Goal: Check status

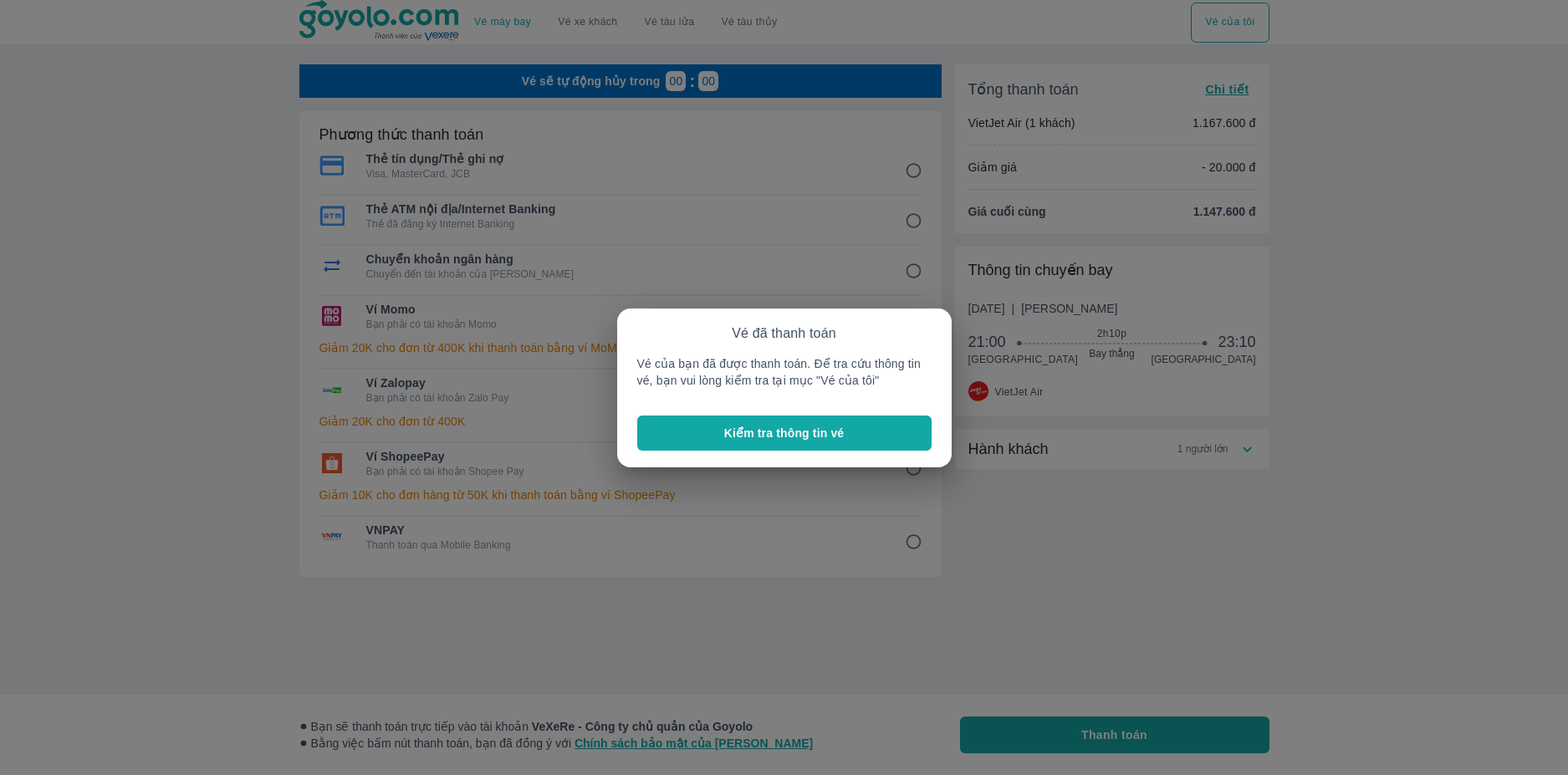
click at [798, 440] on p "Kiểm tra thông tin vé" at bounding box center [784, 432] width 120 height 17
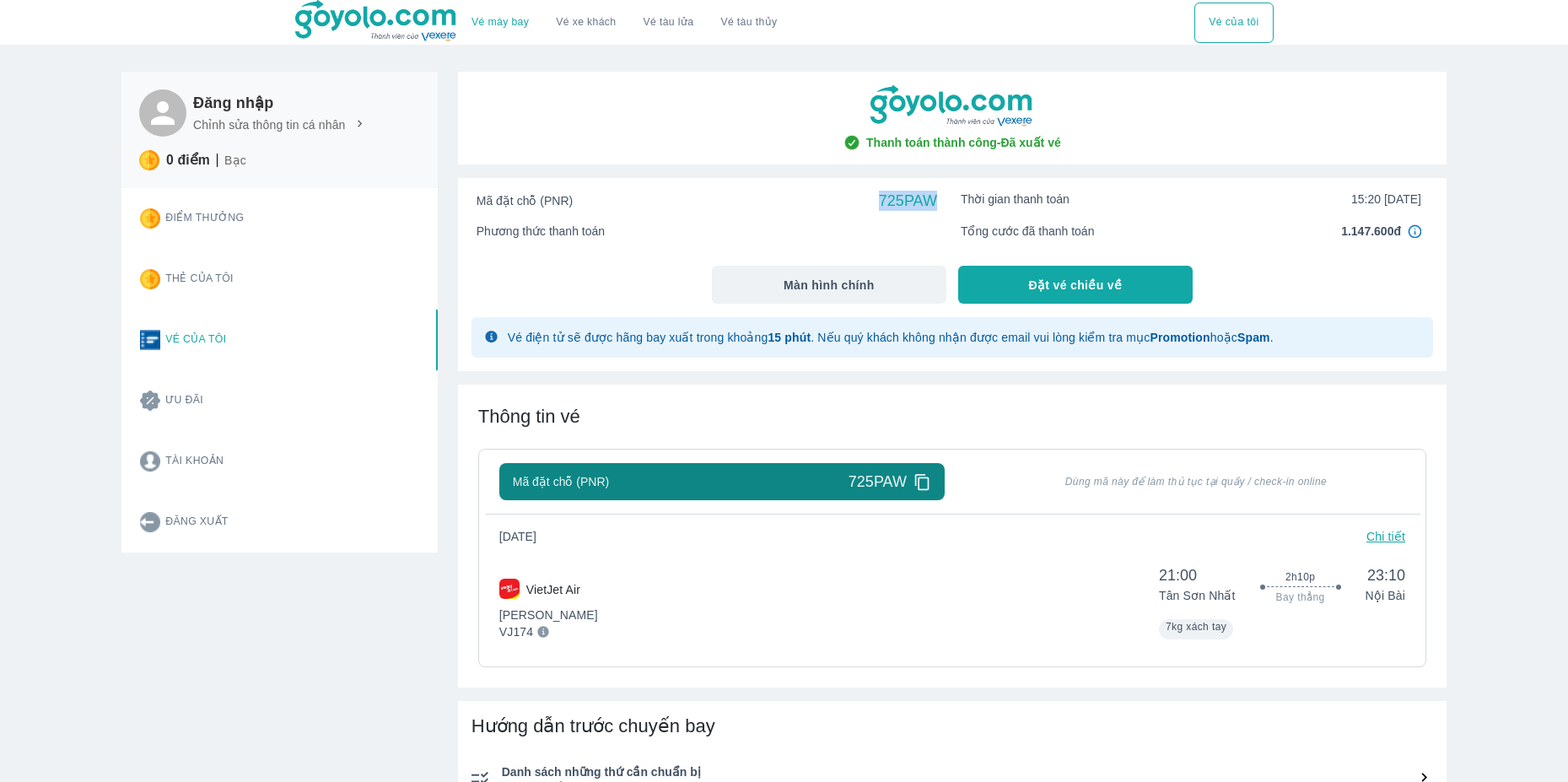
drag, startPoint x: 880, startPoint y: 196, endPoint x: 936, endPoint y: 198, distance: 56.0
click at [936, 198] on span "725PAW" at bounding box center [907, 200] width 58 height 21
copy span "725PAW"
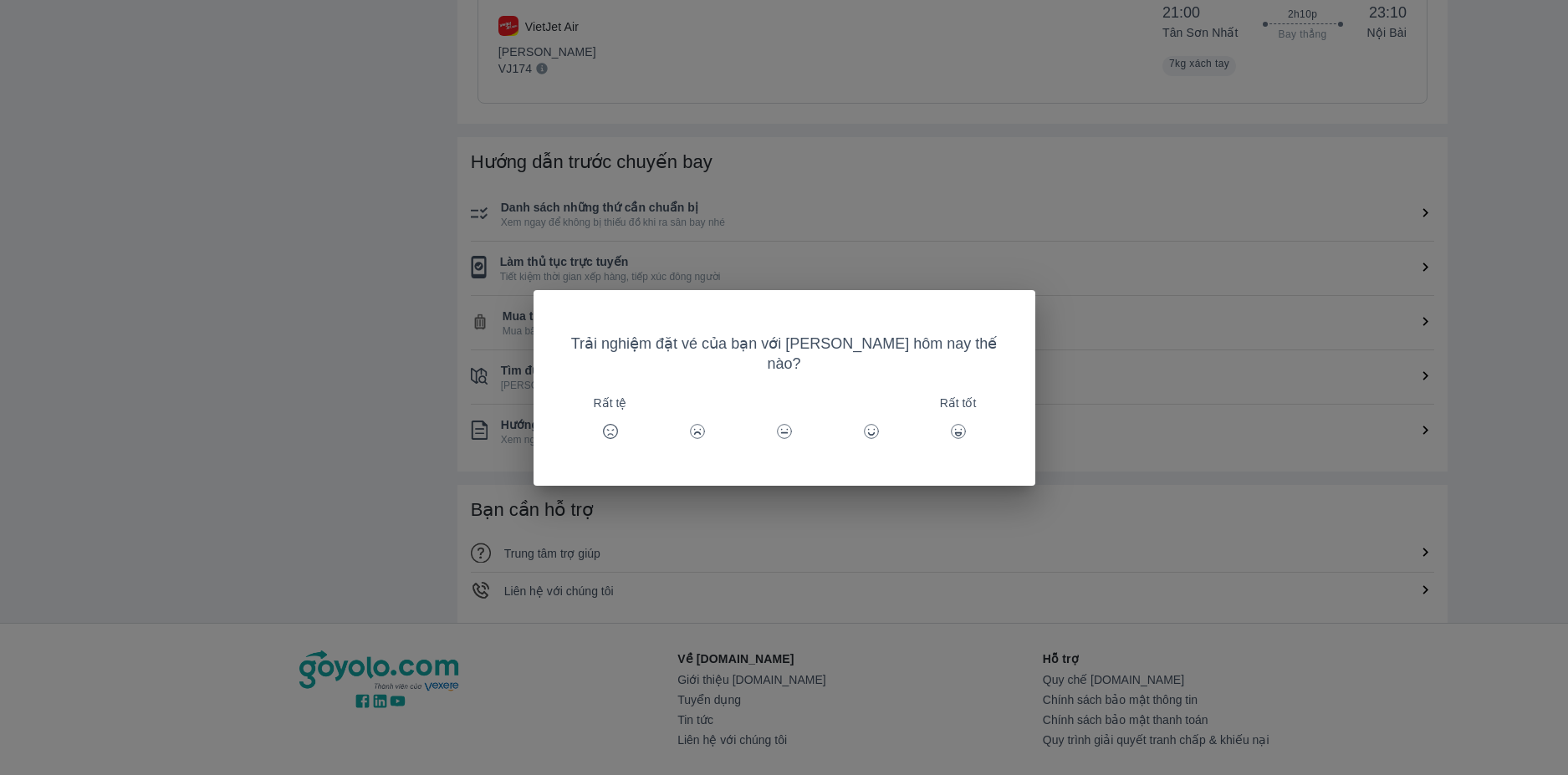
click at [1128, 530] on div "Trải nghiệm đặt vé của bạn với [PERSON_NAME] hôm nay thế nào? Rất tệ Rất tốt" at bounding box center [784, 387] width 1568 height 775
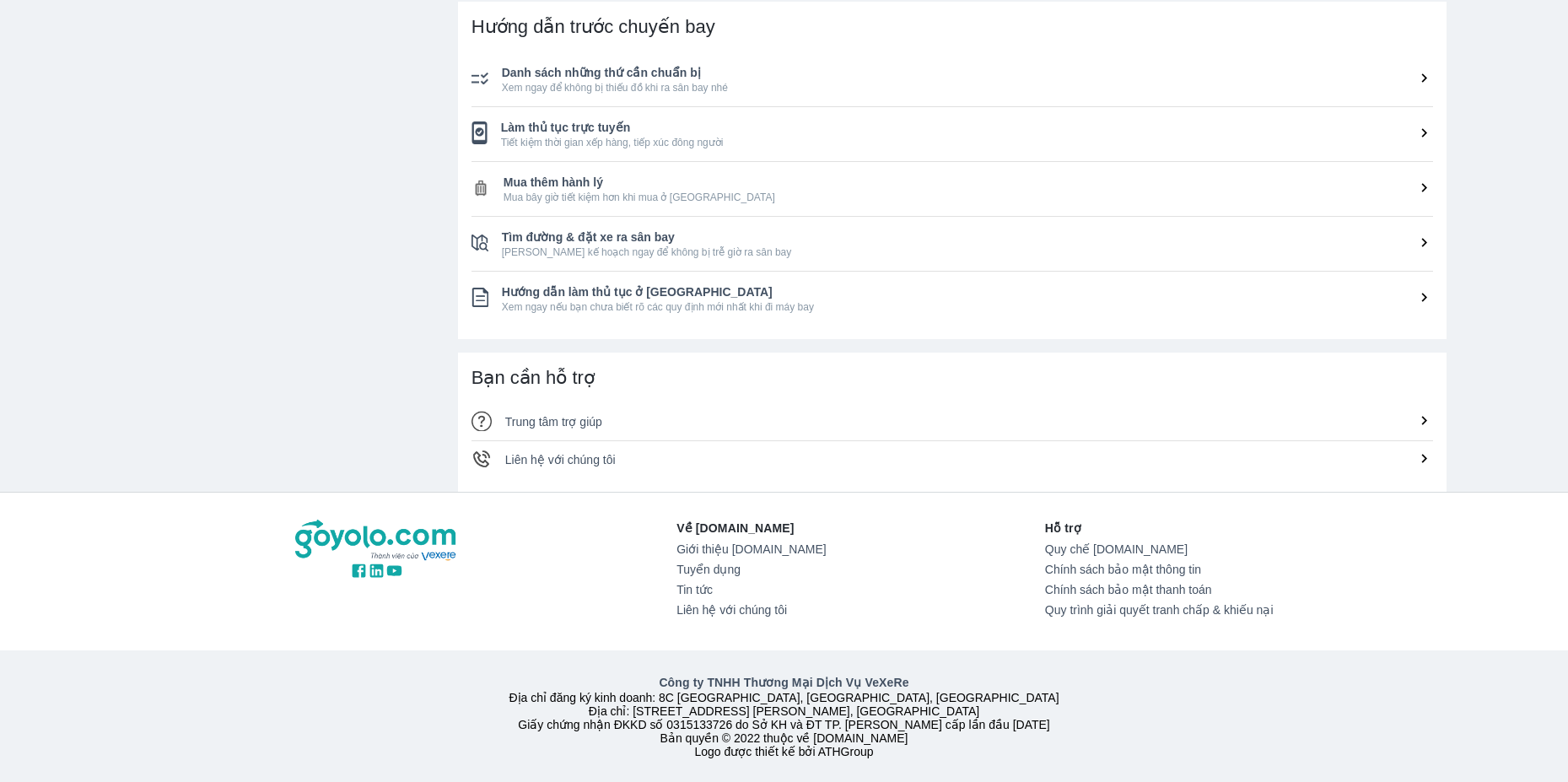
scroll to position [302, 0]
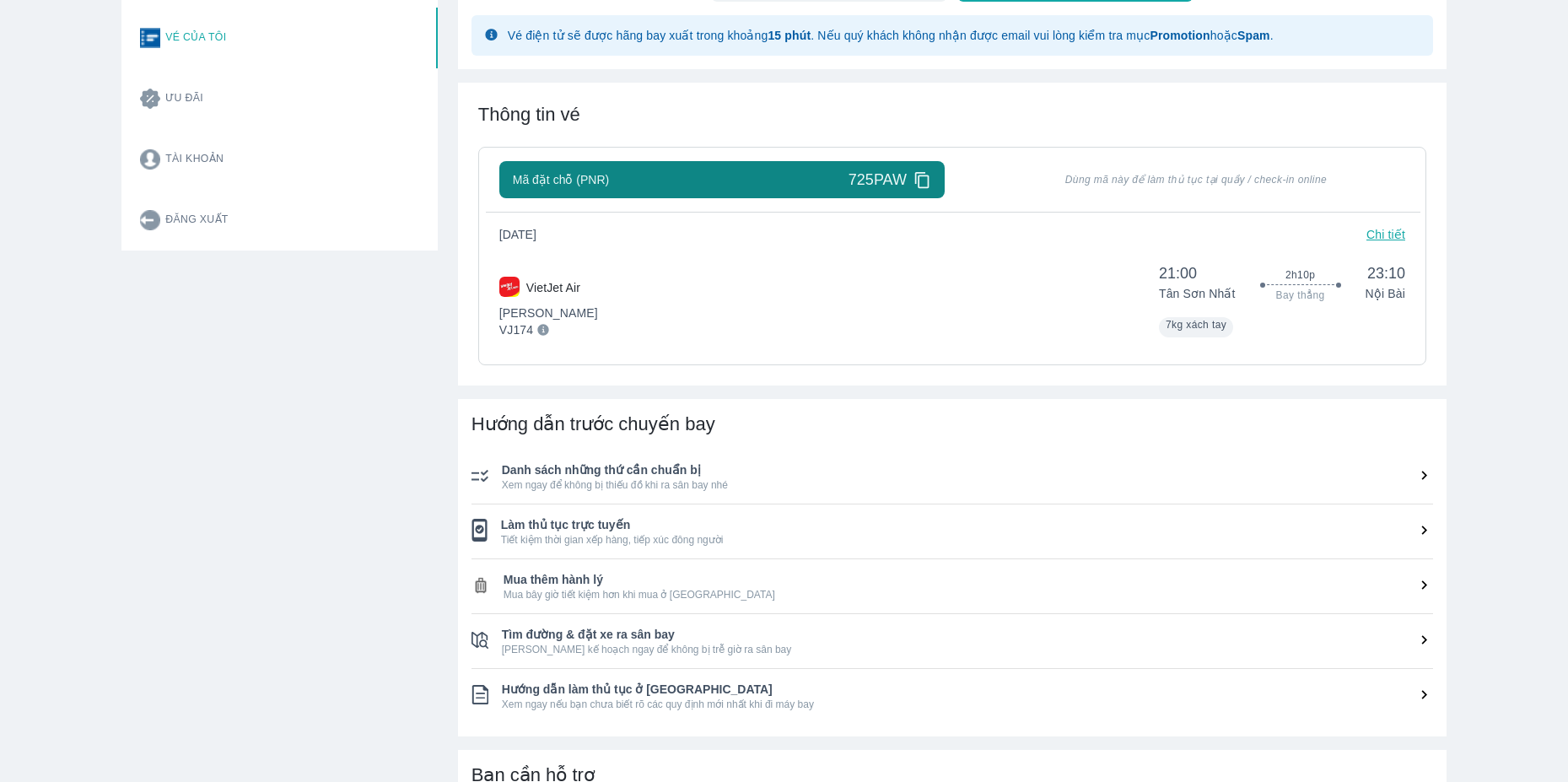
click at [1393, 238] on p "Chi tiết" at bounding box center [1385, 234] width 39 height 17
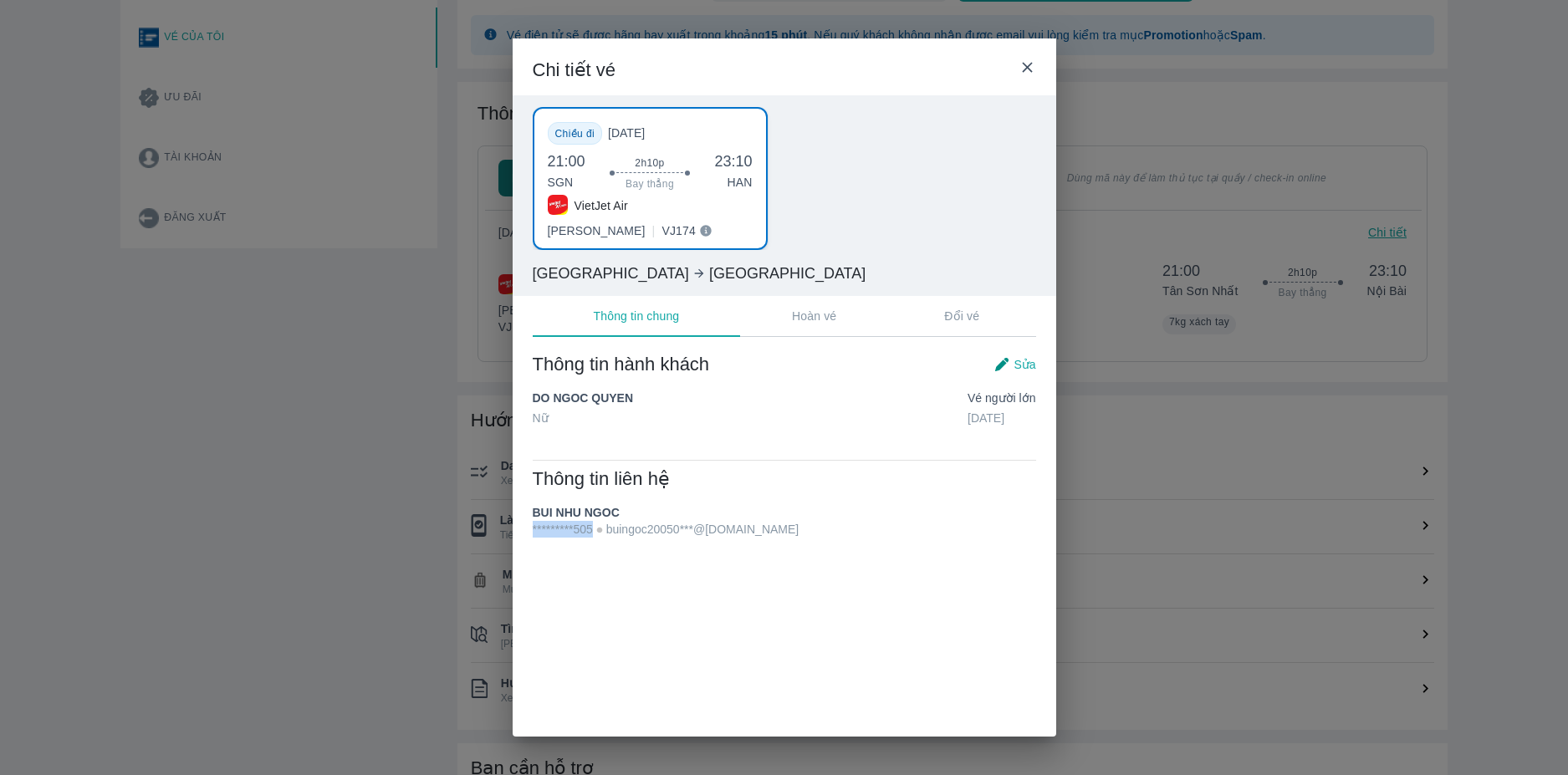
drag, startPoint x: 592, startPoint y: 532, endPoint x: 521, endPoint y: 532, distance: 71.0
click at [521, 532] on div "Thông tin hành khách Sửa DO NGOC QUYEN Nữ Vé Người lớn [DATE] Thông tin liên hệ…" at bounding box center [784, 445] width 544 height 225
click at [1030, 72] on icon at bounding box center [1028, 68] width 18 height 18
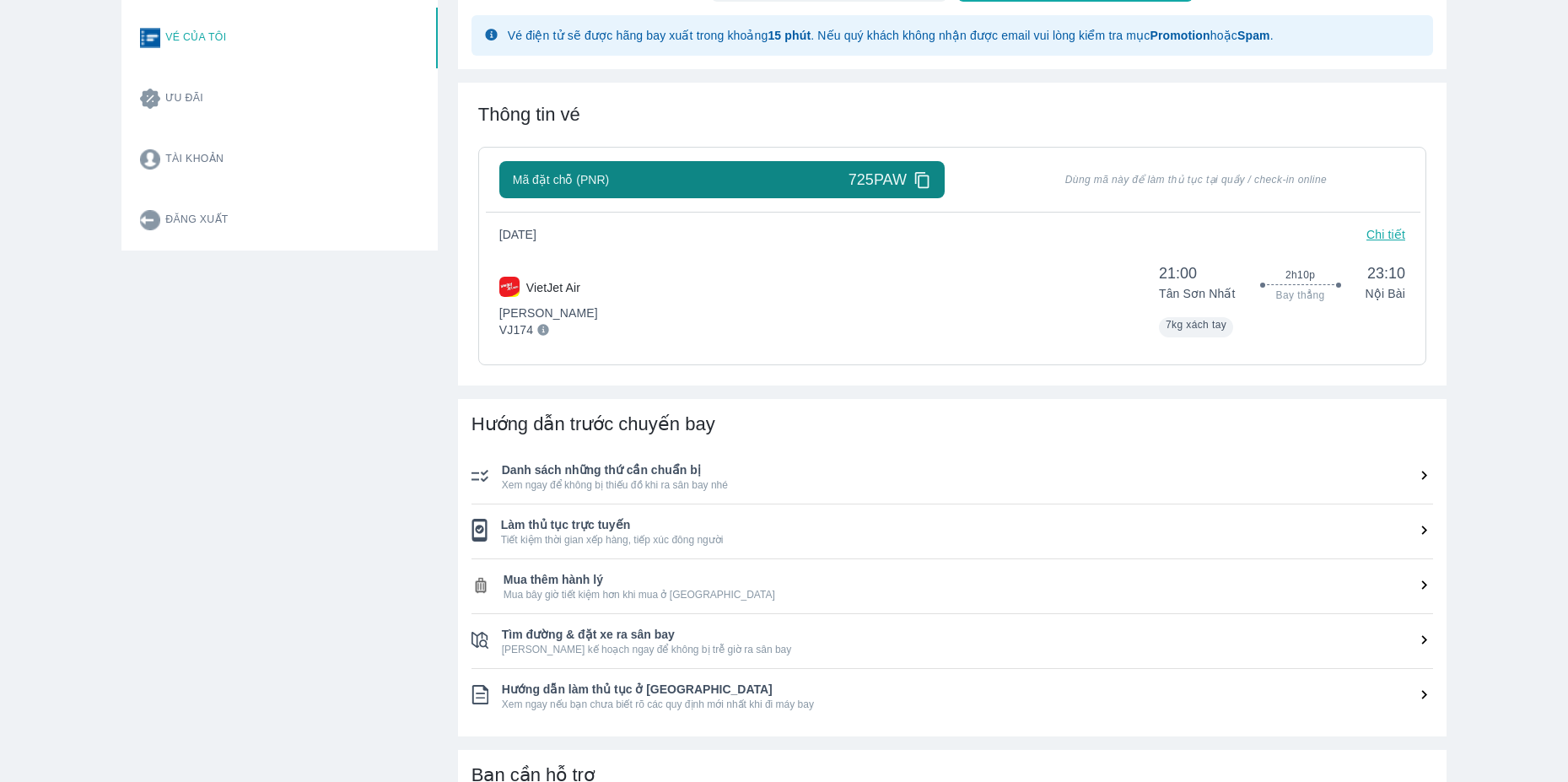
click at [922, 178] on icon at bounding box center [923, 180] width 18 height 18
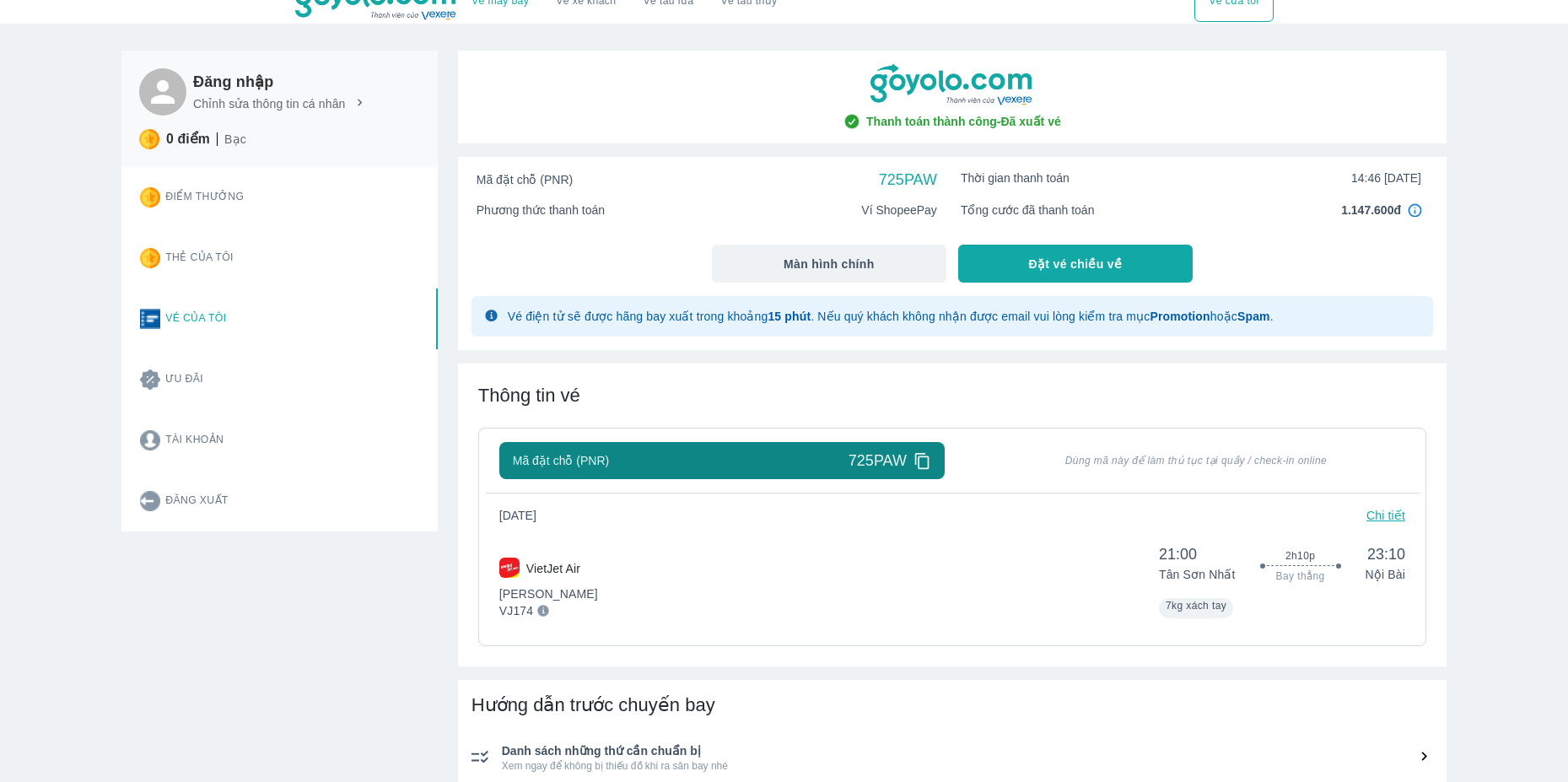
click at [1382, 525] on div "[DATE] Chi tiết VietJet Air Phổ Thông VJ174 21:00 [GEOGRAPHIC_DATA] 2h10p Bay t…" at bounding box center [951, 563] width 906 height 111
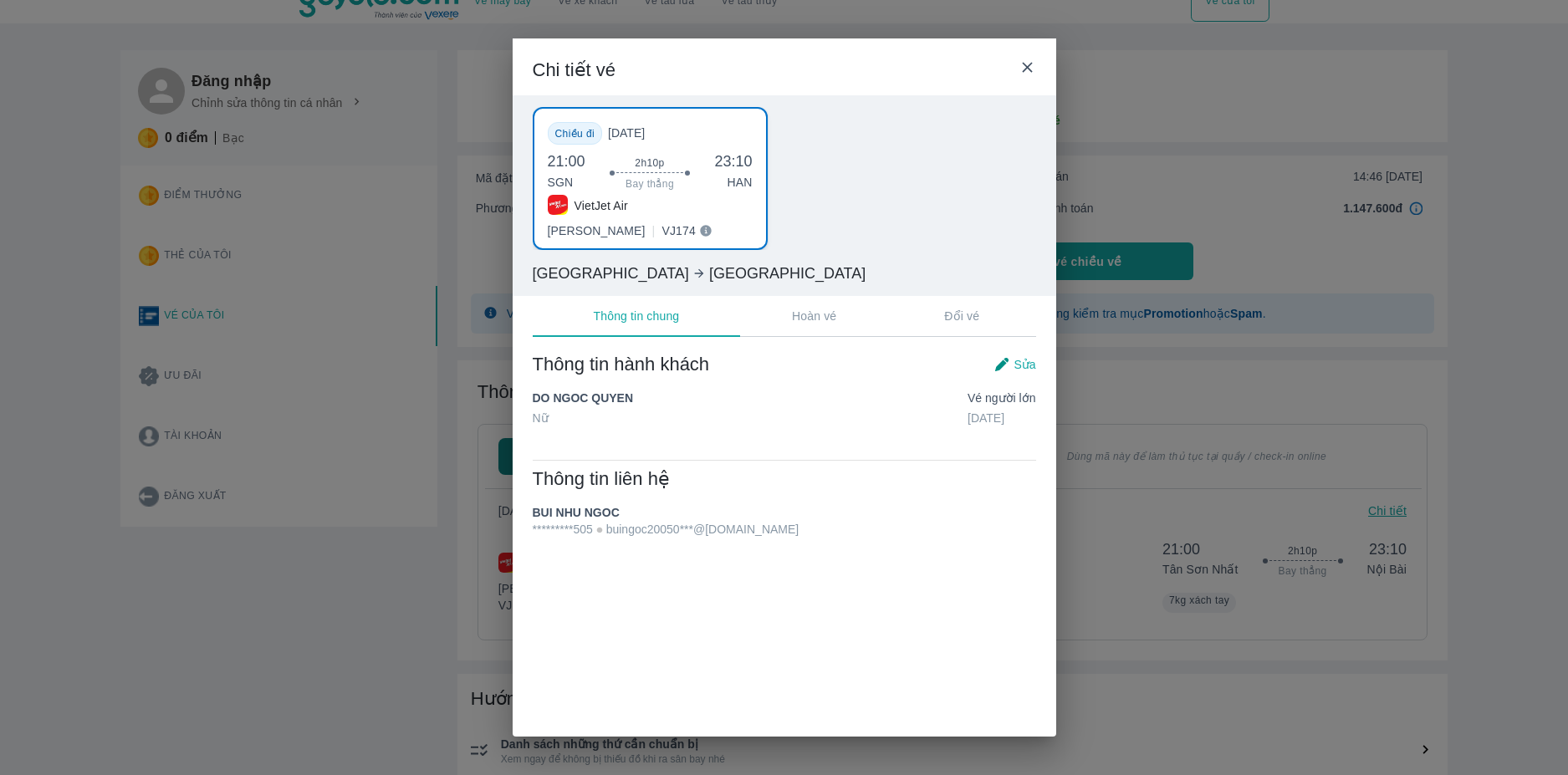
click at [1034, 71] on icon at bounding box center [1028, 68] width 18 height 18
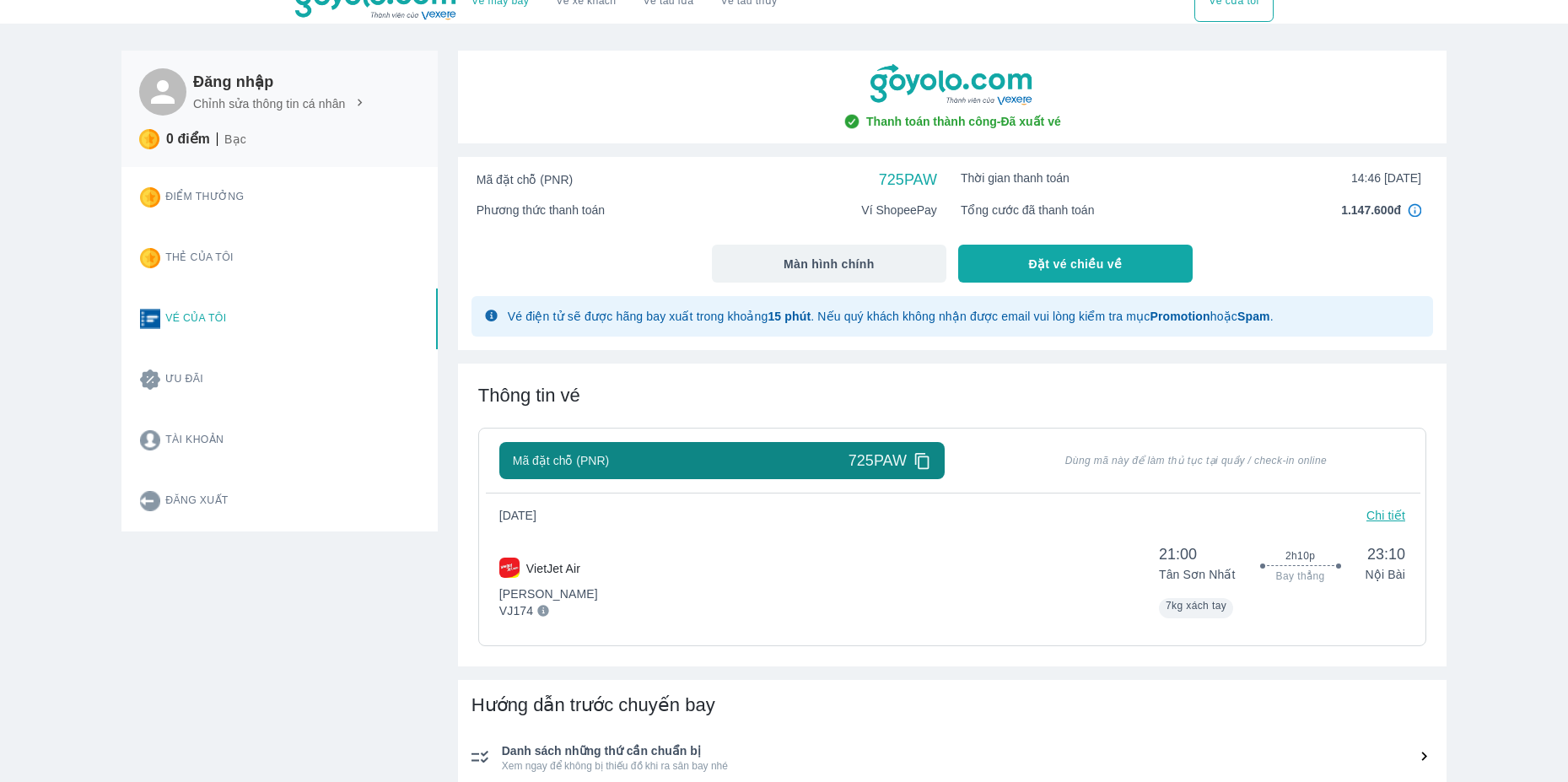
click at [924, 459] on icon at bounding box center [923, 461] width 18 height 18
